Goal: Navigation & Orientation: Find specific page/section

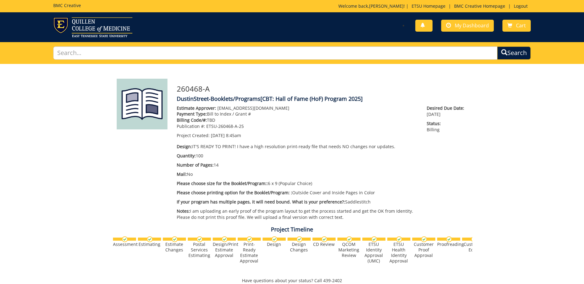
scroll to position [237, 0]
click at [243, 206] on div "Estimate Approver: [EMAIL_ADDRESS][DOMAIN_NAME] Payment Type: Bill to Index / G…" at bounding box center [297, 164] width 250 height 118
click at [248, 212] on p "Notes: I am uploading an early proof of the program layout to get the process s…" at bounding box center [297, 214] width 241 height 12
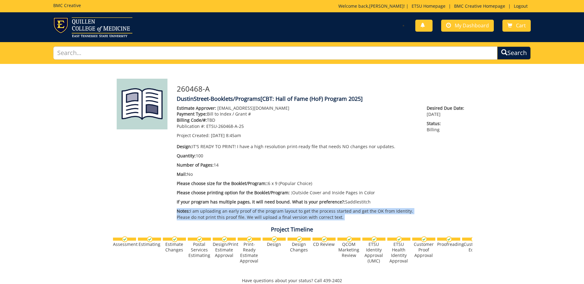
click at [248, 212] on p "Notes: I am uploading an early proof of the program layout to get the process s…" at bounding box center [297, 214] width 241 height 12
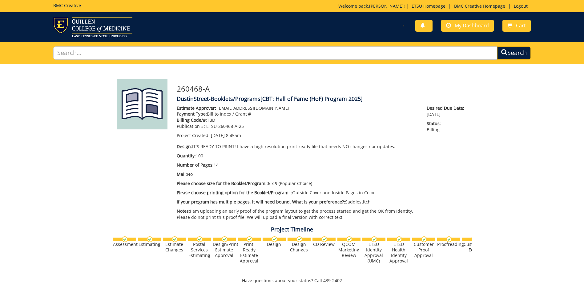
click at [367, 202] on p "If your program has multiple pages, it will need bound. What is your preference…" at bounding box center [297, 202] width 241 height 6
click at [422, 202] on div "Estimate Approver: [EMAIL_ADDRESS][DOMAIN_NAME] Payment Type: Bill to Index / G…" at bounding box center [322, 164] width 300 height 118
drag, startPoint x: 331, startPoint y: 214, endPoint x: 276, endPoint y: 199, distance: 56.7
click at [276, 199] on div "Estimate Approver: [EMAIL_ADDRESS][DOMAIN_NAME] Payment Type: Bill to Index / G…" at bounding box center [297, 164] width 250 height 118
drag, startPoint x: 276, startPoint y: 199, endPoint x: 238, endPoint y: 204, distance: 38.3
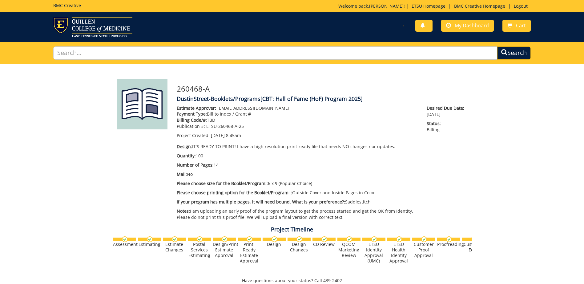
click at [238, 204] on span "If your program has multiple pages, it will need bound. What is your preference…" at bounding box center [261, 202] width 168 height 6
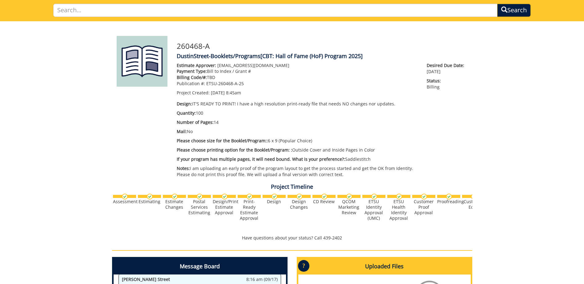
scroll to position [0, 0]
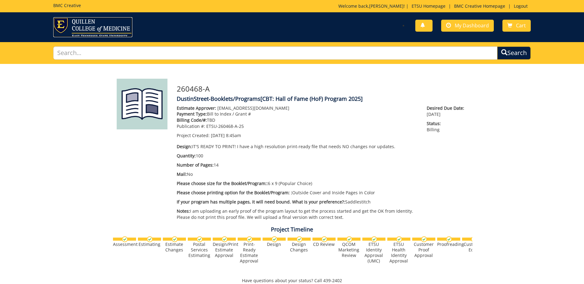
click at [85, 33] on img at bounding box center [92, 27] width 79 height 20
